Goal: Leave review/rating

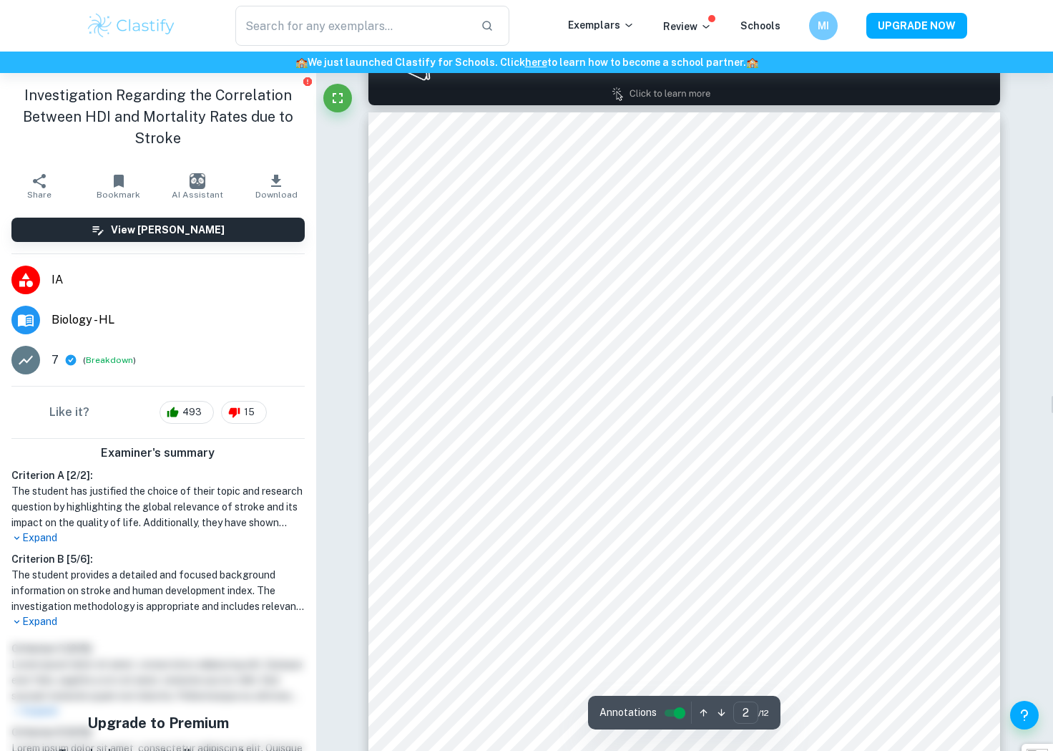
scroll to position [979, 0]
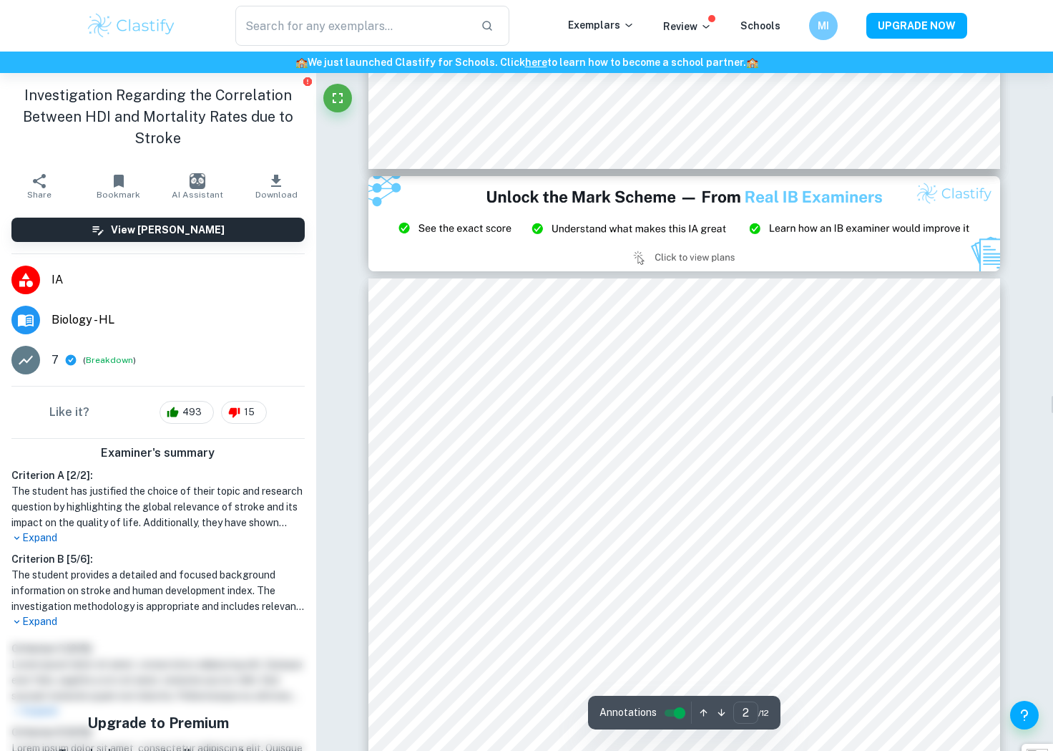
type input "3"
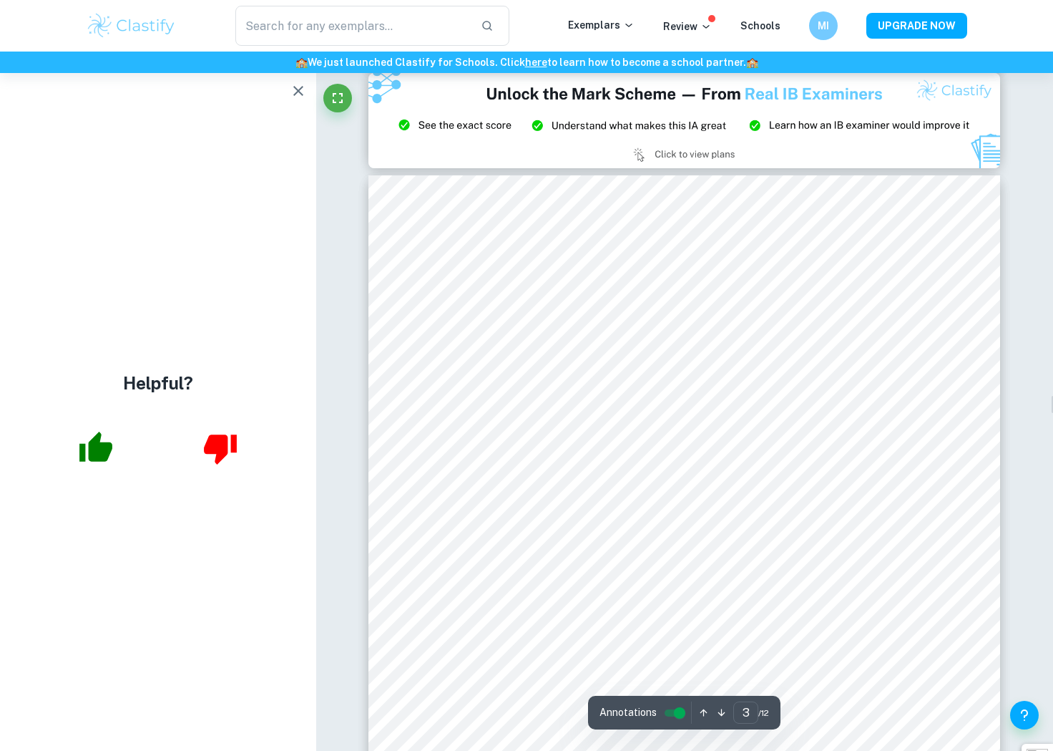
scroll to position [1920, 0]
